Goal: Find specific page/section: Find specific page/section

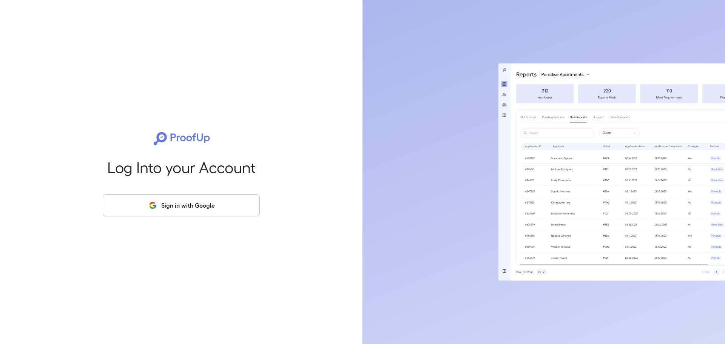
click at [189, 208] on button "Sign in with Google" at bounding box center [181, 205] width 157 height 22
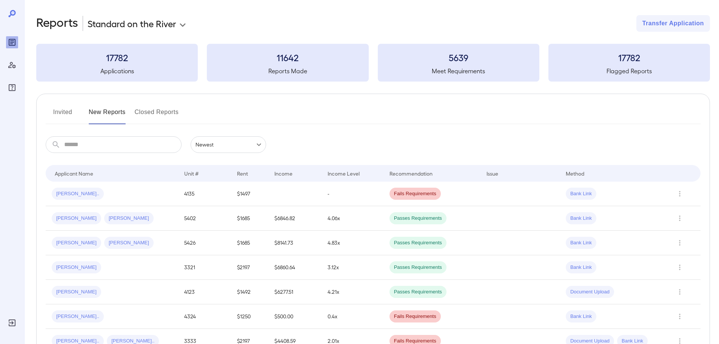
click at [64, 113] on button "Invited" at bounding box center [63, 115] width 34 height 18
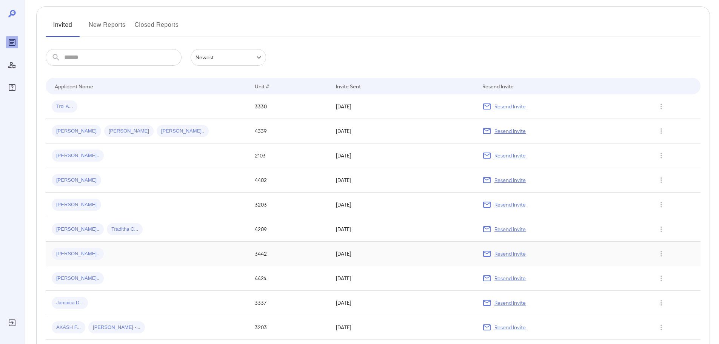
scroll to position [32, 0]
